Goal: Navigation & Orientation: Find specific page/section

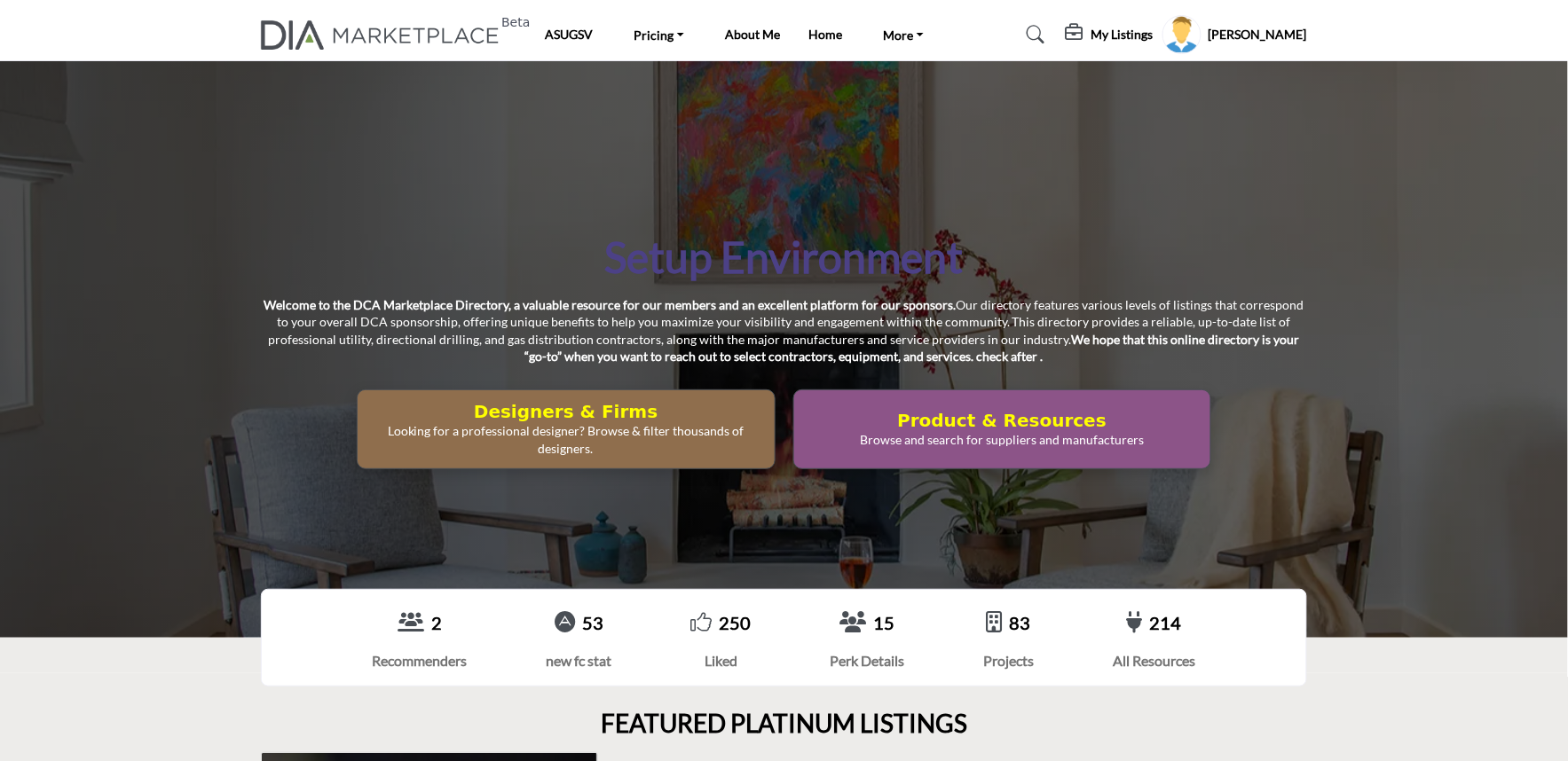
scroll to position [591, 0]
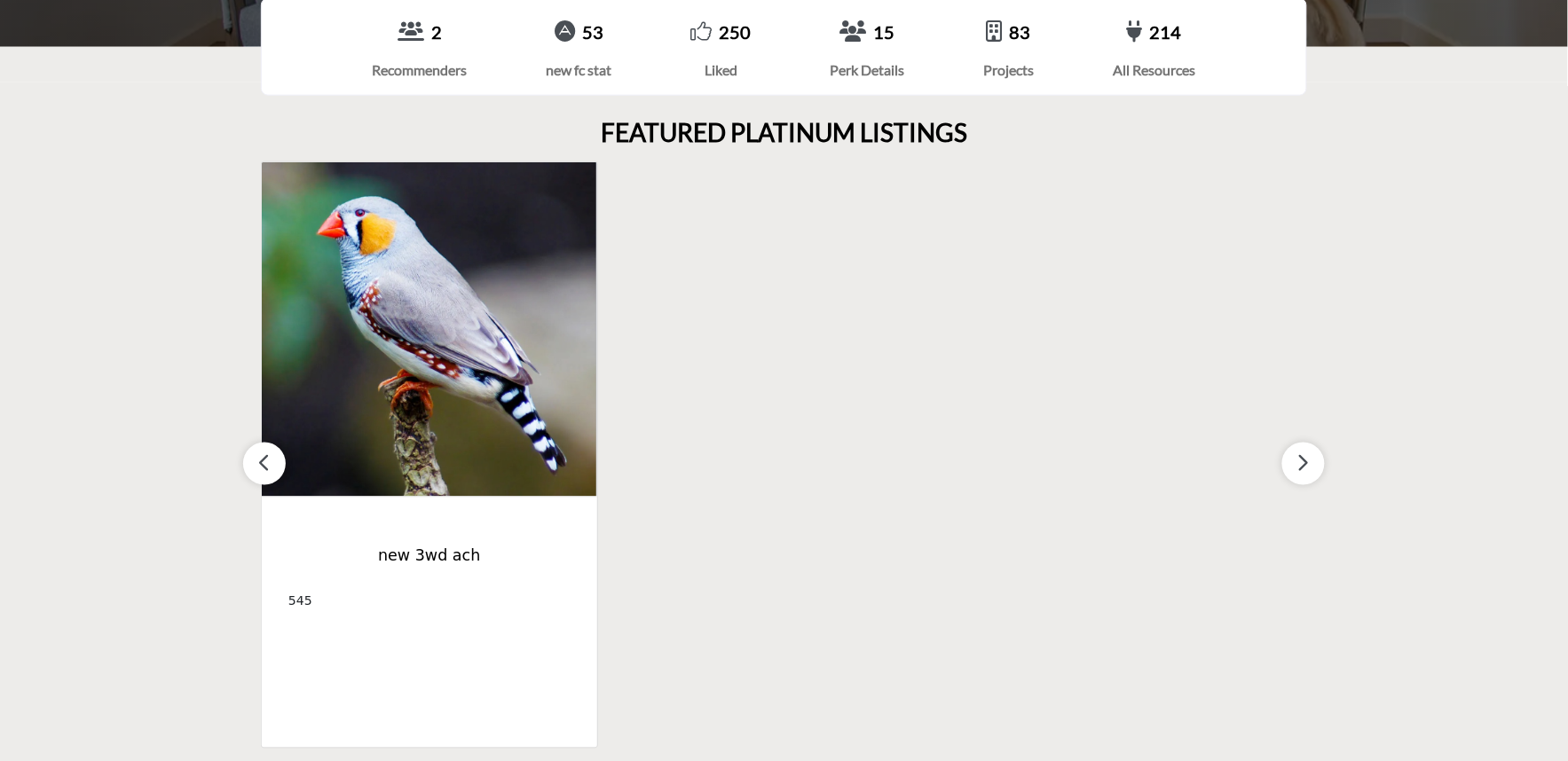
click at [1287, 470] on button "button" at bounding box center [1304, 464] width 43 height 43
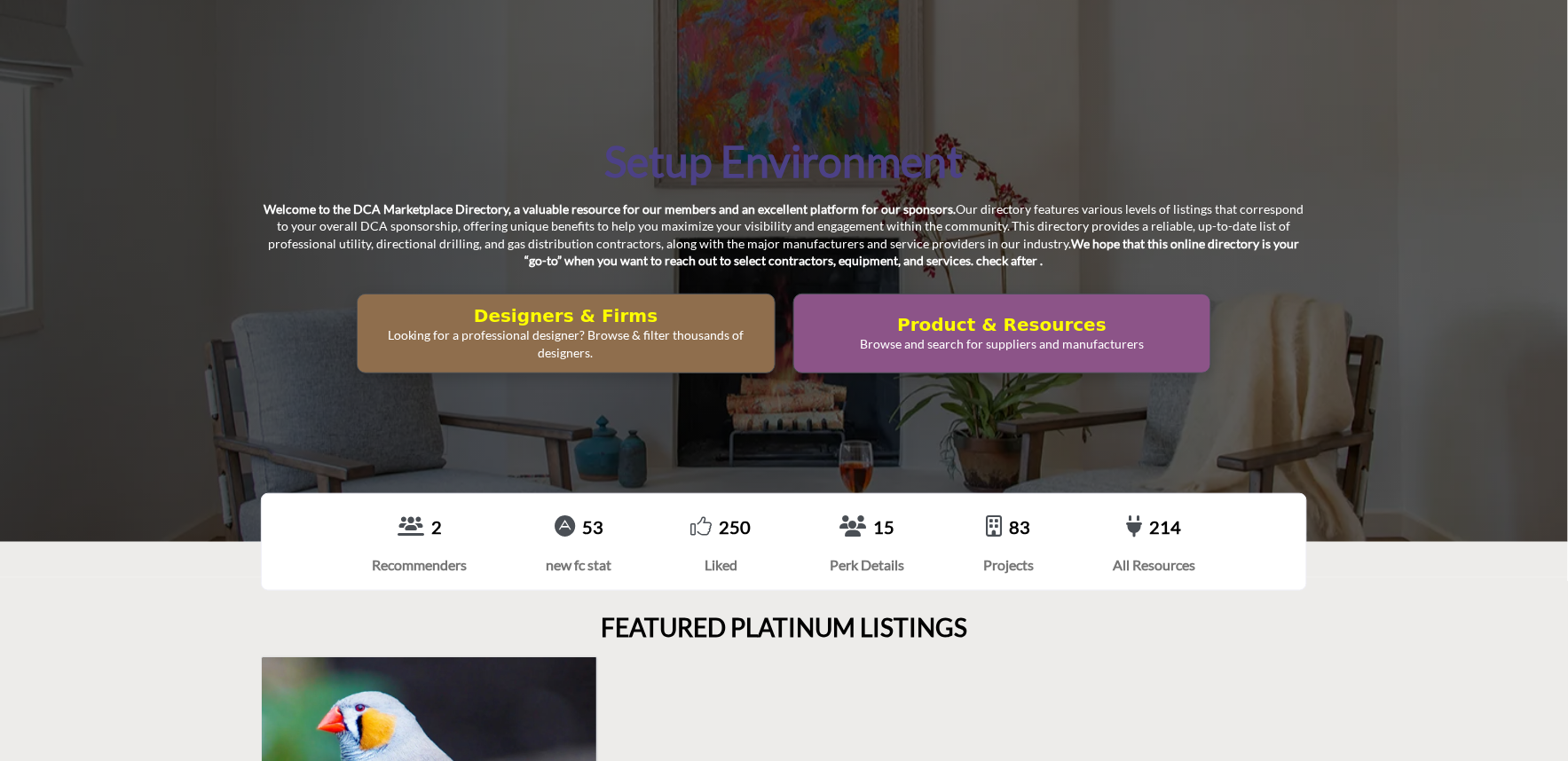
scroll to position [0, 0]
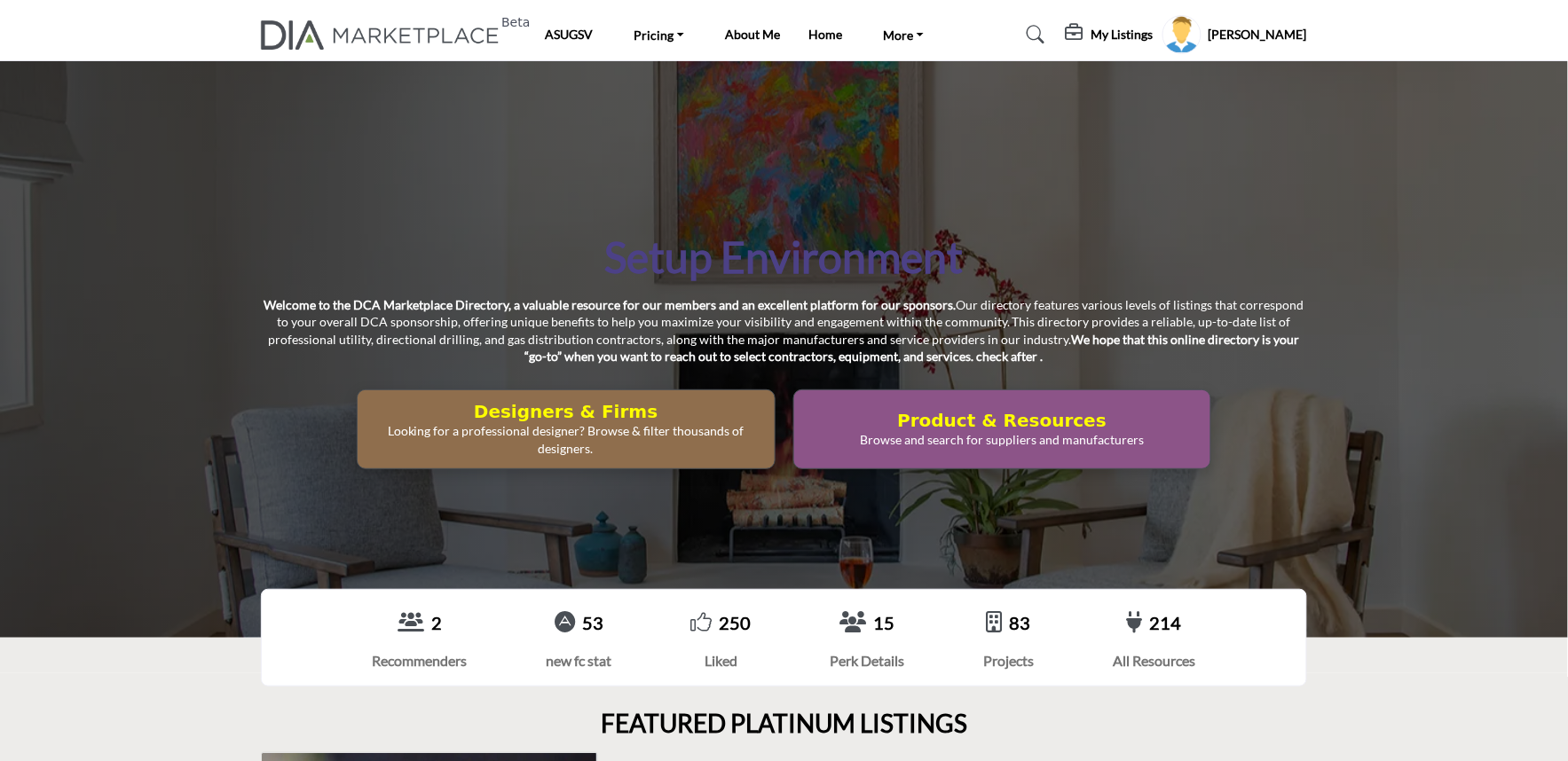
drag, startPoint x: 481, startPoint y: 411, endPoint x: 655, endPoint y: 468, distance: 183.1
click at [655, 468] on button "Designers & Firms Looking for a professional designer? Browse & filter thousand…" at bounding box center [566, 430] width 419 height 80
drag, startPoint x: 1168, startPoint y: 446, endPoint x: 837, endPoint y: 429, distance: 331.4
click at [776, 429] on button "Product & Resources Browse and search for suppliers and manufacturers" at bounding box center [566, 430] width 419 height 80
drag, startPoint x: 529, startPoint y: 213, endPoint x: 1308, endPoint y: 571, distance: 857.3
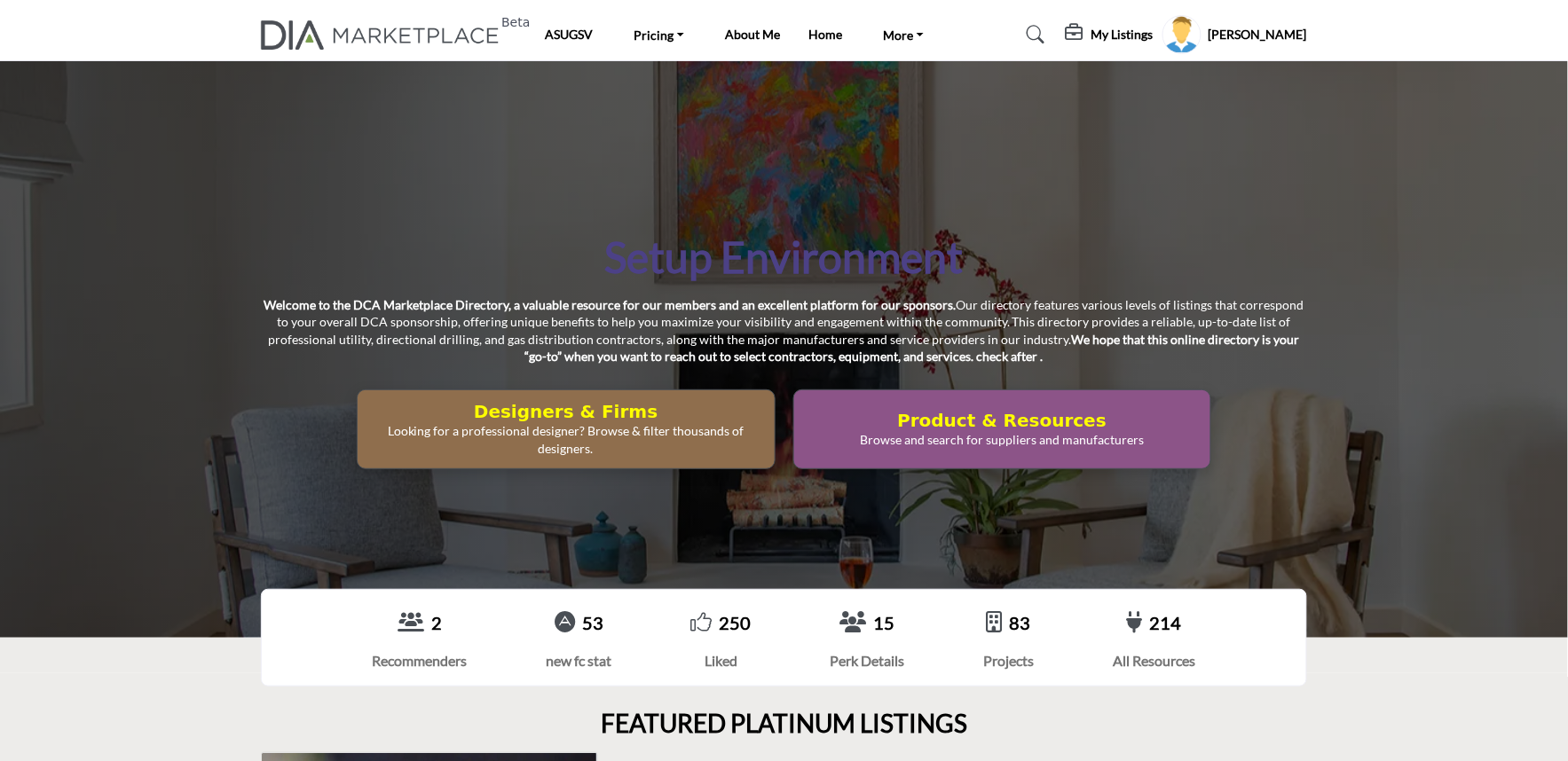
click at [1257, 514] on div "Setup Environment Welcome to the DCA Marketplace Directory, a valuable resource…" at bounding box center [784, 350] width 1568 height 577
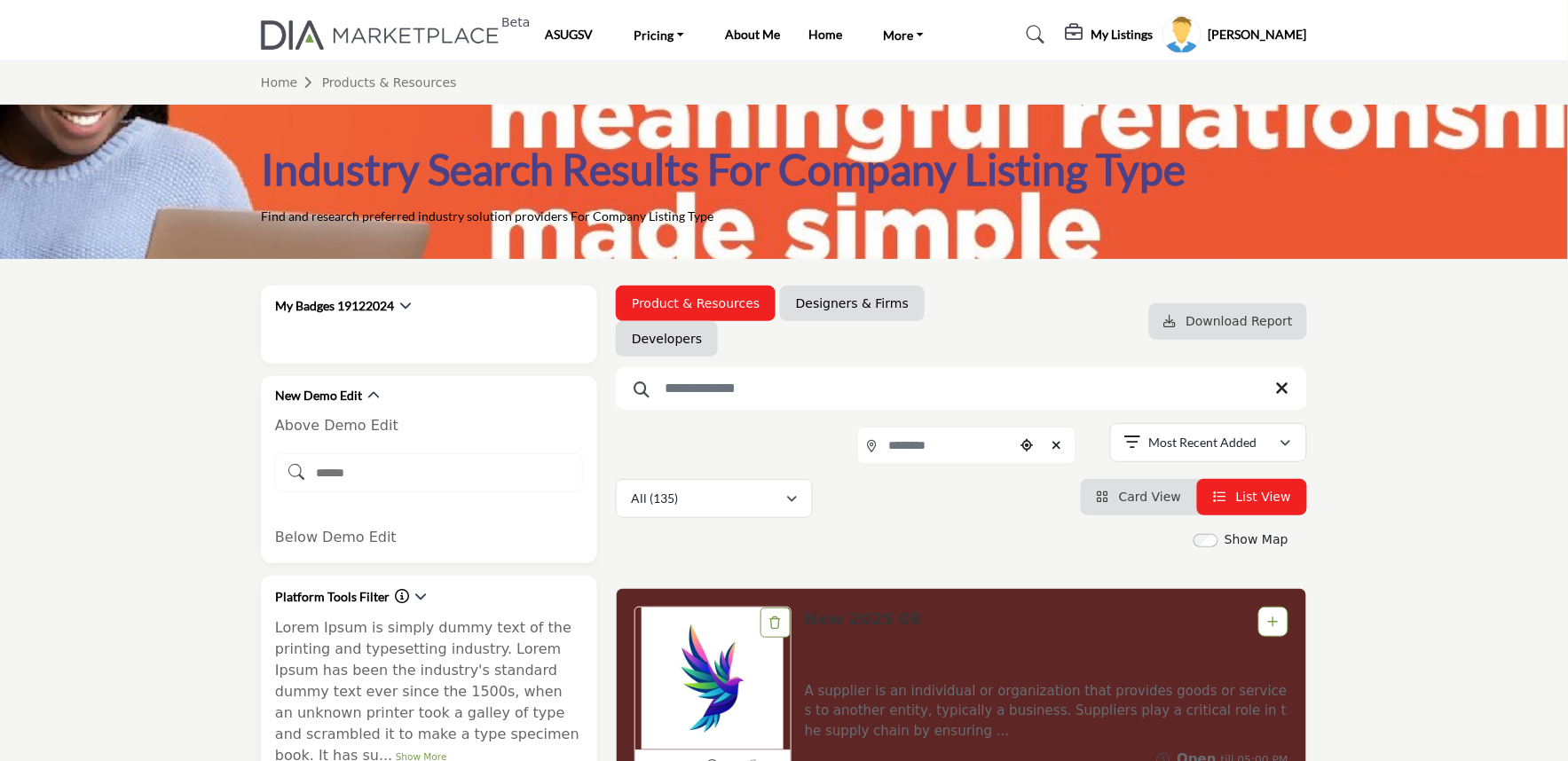
click at [365, 29] on img at bounding box center [384, 34] width 248 height 29
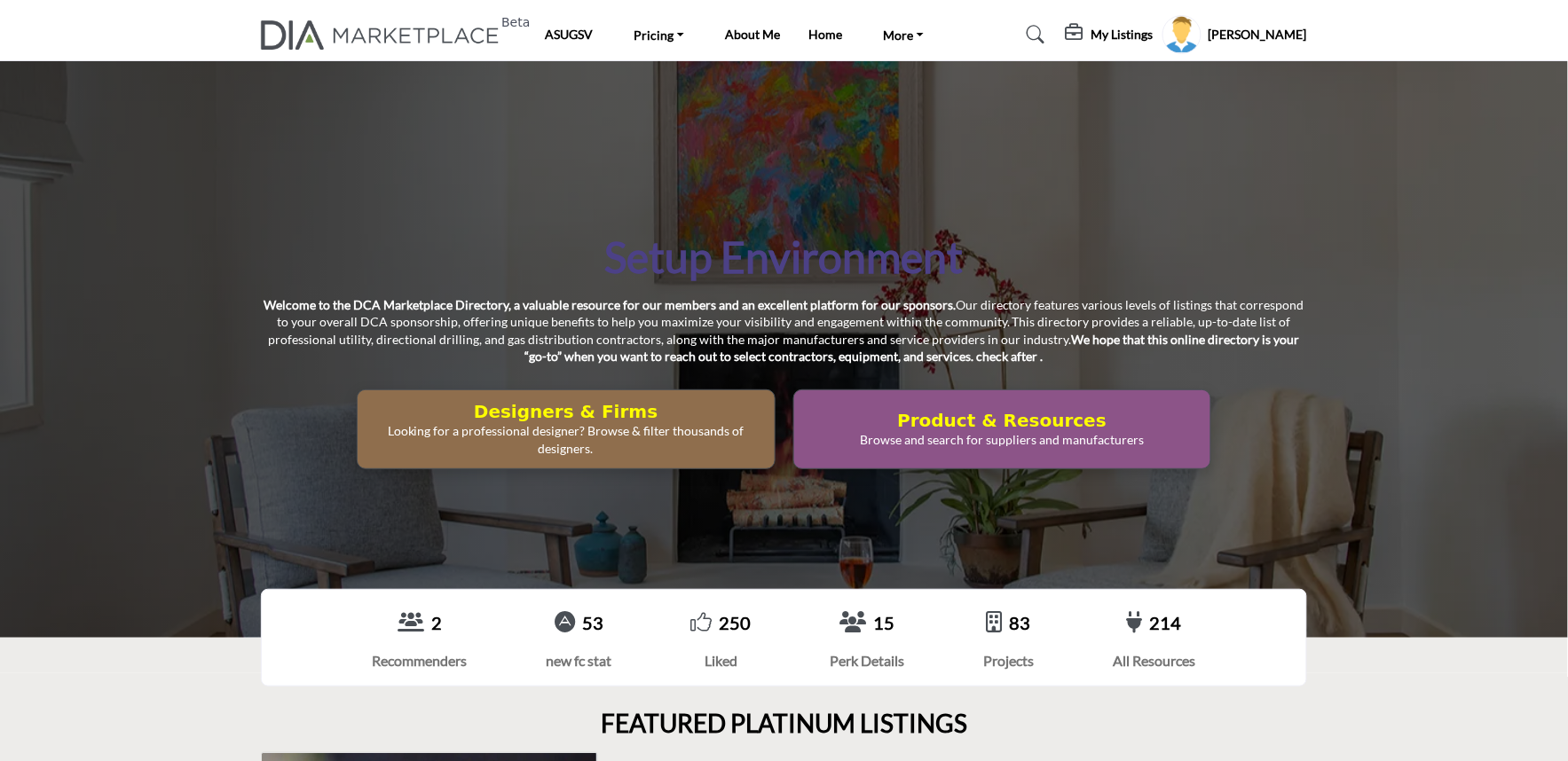
click at [278, 392] on div "Designers & Firms Looking for a professional designer? Browse & filter thousand…" at bounding box center [784, 430] width 1046 height 80
